Goal: Information Seeking & Learning: Learn about a topic

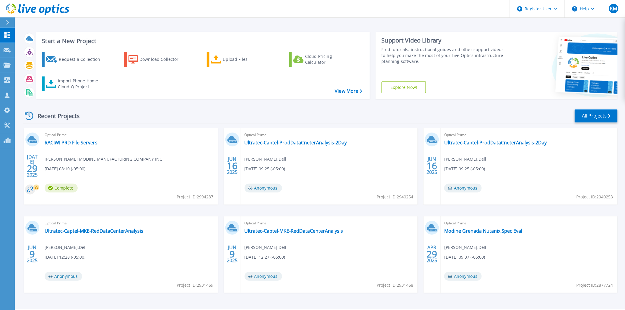
drag, startPoint x: 594, startPoint y: 117, endPoint x: 571, endPoint y: 116, distance: 23.3
click at [594, 117] on link "All Projects" at bounding box center [595, 115] width 43 height 13
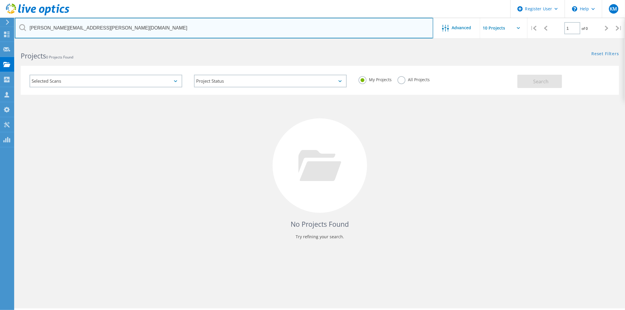
click at [119, 30] on input "[PERSON_NAME][EMAIL_ADDRESS][PERSON_NAME][DOMAIN_NAME]" at bounding box center [224, 28] width 418 height 21
click at [113, 30] on input "[PERSON_NAME][EMAIL_ADDRESS][PERSON_NAME][DOMAIN_NAME]" at bounding box center [224, 28] width 418 height 21
click at [96, 30] on input "[PERSON_NAME][EMAIL_ADDRESS][PERSON_NAME][DOMAIN_NAME]" at bounding box center [224, 28] width 418 height 21
click at [97, 30] on input "[PERSON_NAME][EMAIL_ADDRESS][PERSON_NAME][DOMAIN_NAME]" at bounding box center [224, 28] width 418 height 21
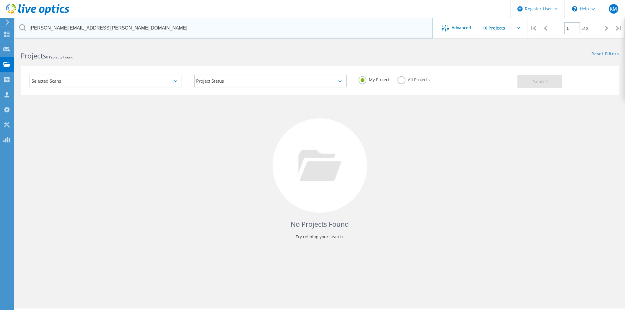
click at [97, 30] on input "[PERSON_NAME][EMAIL_ADDRESS][PERSON_NAME][DOMAIN_NAME]" at bounding box center [224, 28] width 418 height 21
paste input "[PERSON_NAME].plier@[PERSON_NAME]"
type input "[PERSON_NAME][EMAIL_ADDRESS][PERSON_NAME][DOMAIN_NAME]"
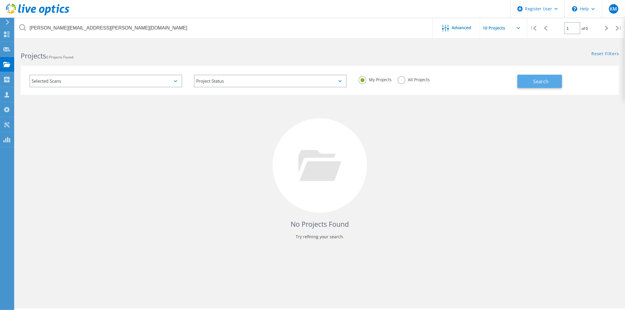
click at [543, 78] on button "Search" at bounding box center [539, 81] width 45 height 13
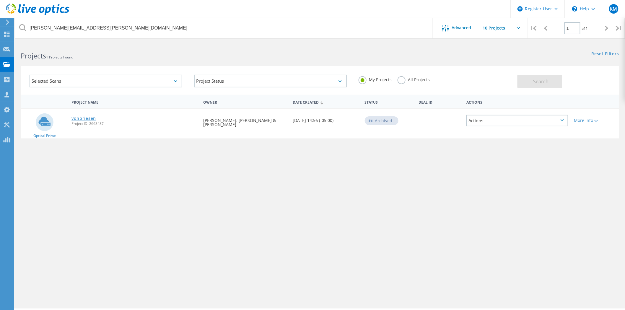
click at [78, 116] on link "vonbriesen" at bounding box center [83, 118] width 24 height 4
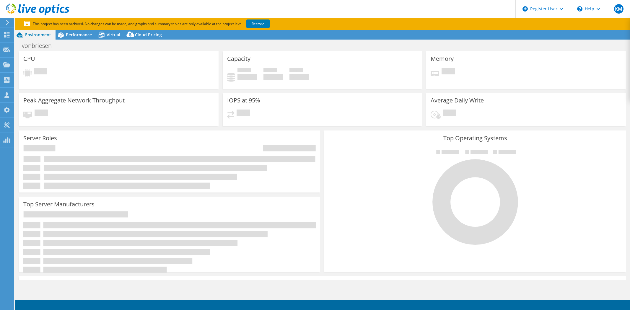
select select "USD"
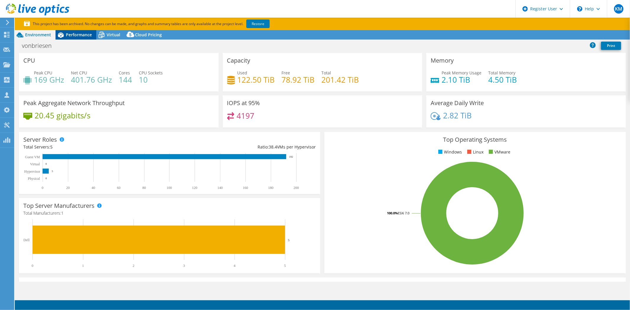
click at [76, 35] on span "Performance" at bounding box center [79, 35] width 26 height 6
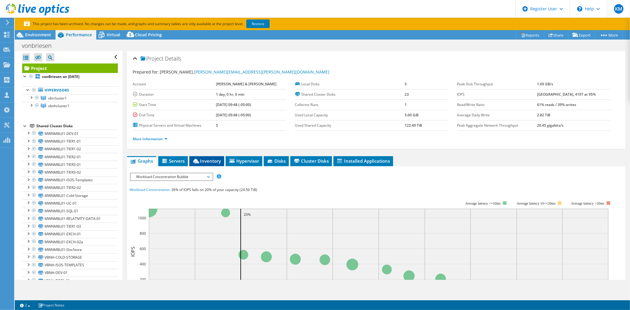
click at [211, 158] on span "Inventory" at bounding box center [206, 161] width 29 height 6
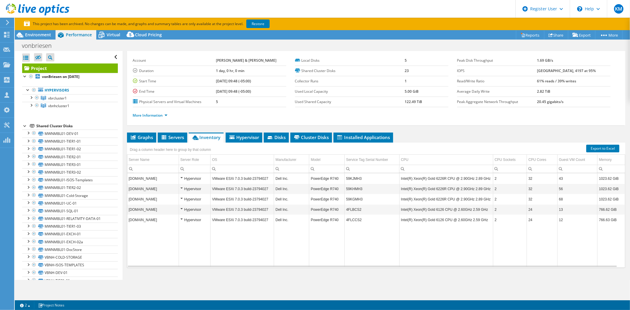
scroll to position [34, 0]
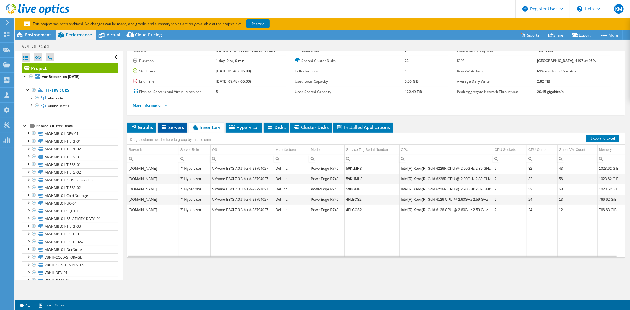
click at [174, 124] on span "Servers" at bounding box center [173, 127] width 24 height 6
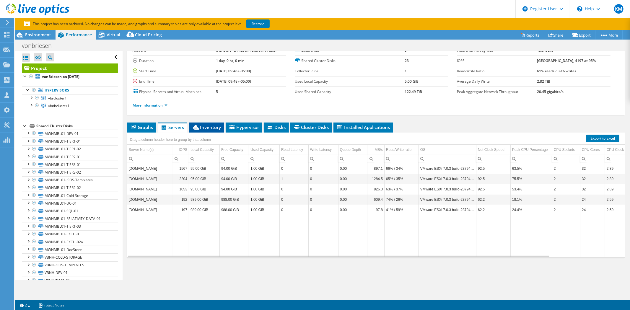
click at [203, 125] on span "Inventory" at bounding box center [206, 127] width 29 height 6
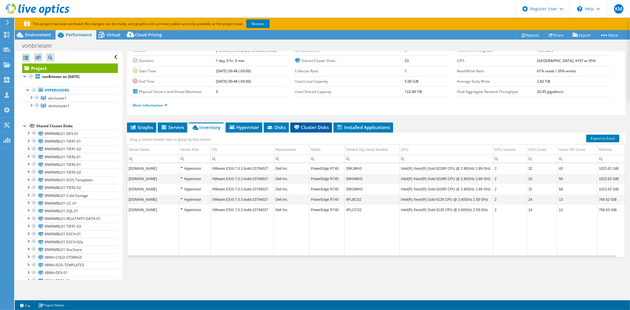
click at [312, 125] on span "Cluster Disks" at bounding box center [311, 127] width 36 height 6
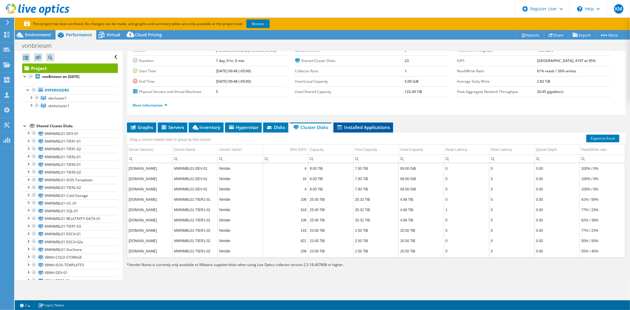
click at [359, 125] on span "Installed Applications" at bounding box center [363, 127] width 54 height 6
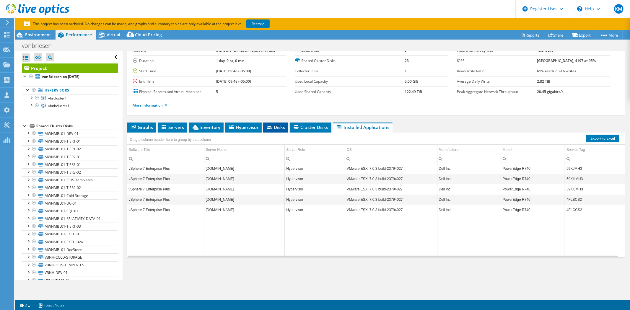
click at [266, 124] on li "Disks" at bounding box center [275, 127] width 25 height 10
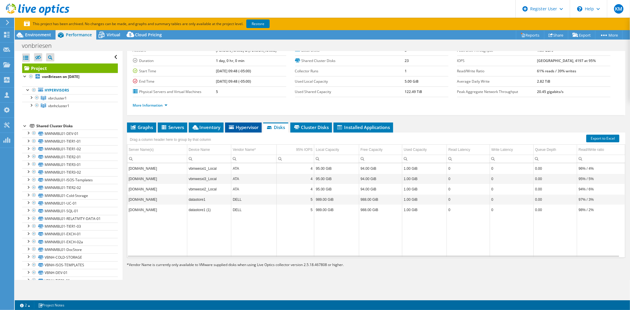
click at [242, 125] on span "Hypervisor" at bounding box center [243, 127] width 31 height 6
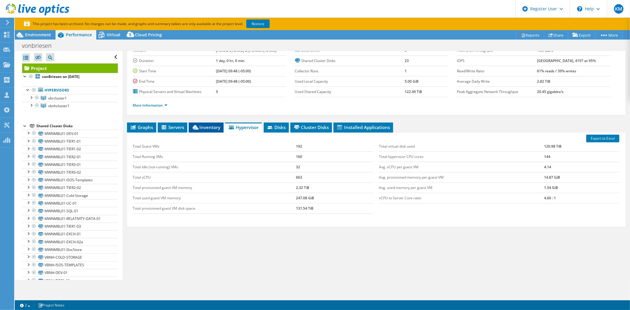
click at [202, 125] on span "Inventory" at bounding box center [206, 127] width 29 height 6
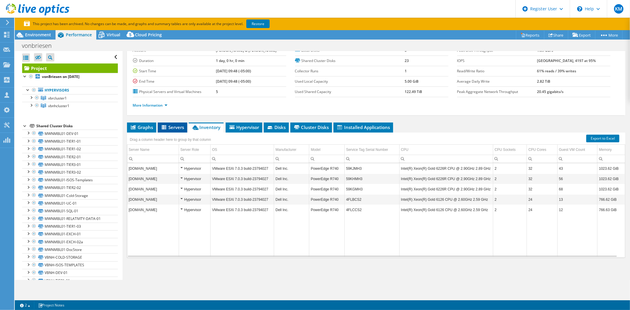
click at [174, 125] on span "Servers" at bounding box center [173, 127] width 24 height 6
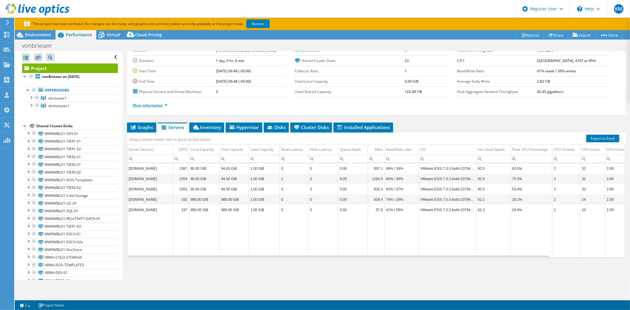
click at [161, 104] on link "More Information" at bounding box center [150, 105] width 35 height 5
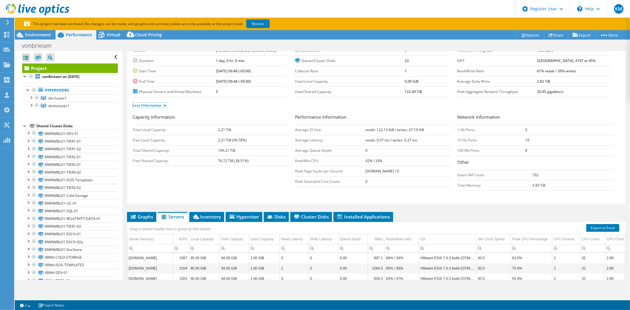
click at [164, 107] on li "Less Information" at bounding box center [151, 105] width 37 height 6
click at [164, 105] on link "Less Information" at bounding box center [149, 105] width 33 height 5
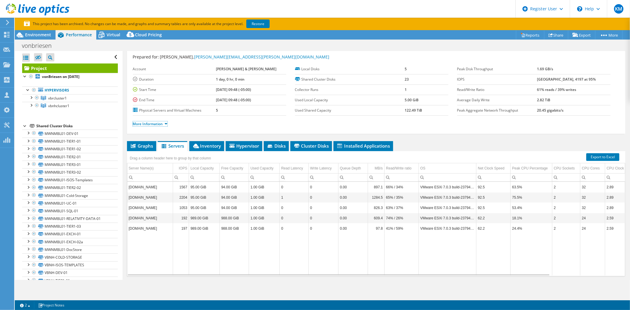
scroll to position [0, 0]
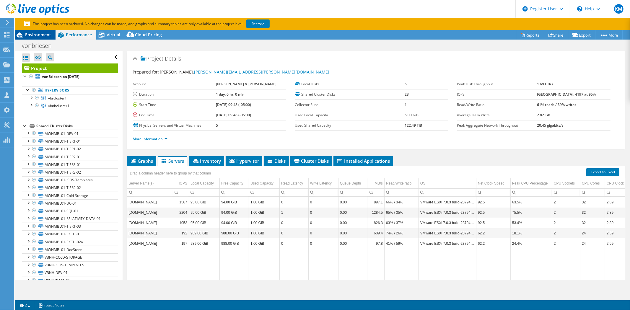
click at [31, 32] on span "Environment" at bounding box center [38, 35] width 26 height 6
